Goal: Find specific page/section: Find specific page/section

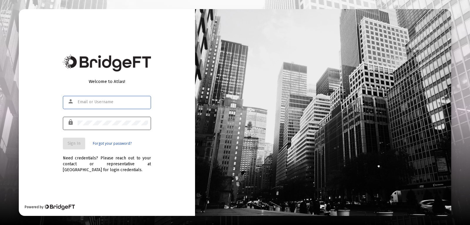
type input "[PERSON_NAME][EMAIL_ADDRESS][PERSON_NAME][DOMAIN_NAME]"
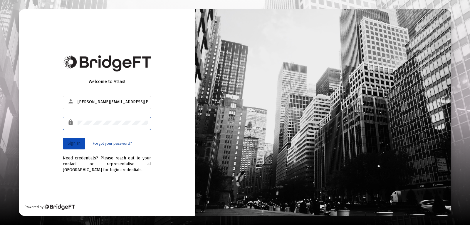
click at [64, 141] on button "Sign In" at bounding box center [74, 144] width 22 height 12
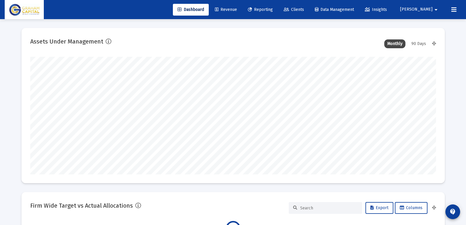
scroll to position [118, 218]
click at [273, 10] on span "Reporting" at bounding box center [260, 9] width 25 height 5
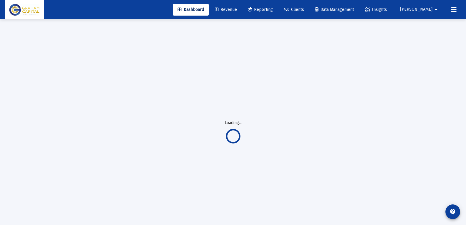
click at [304, 9] on span "Clients" at bounding box center [294, 9] width 20 height 5
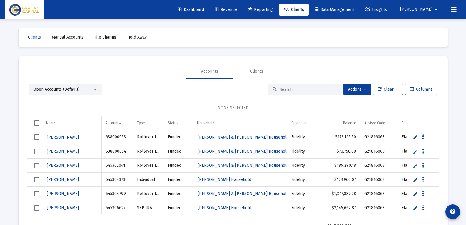
click at [291, 88] on input at bounding box center [309, 89] width 58 height 5
type input "[PERSON_NAME]"
